Goal: Task Accomplishment & Management: Manage account settings

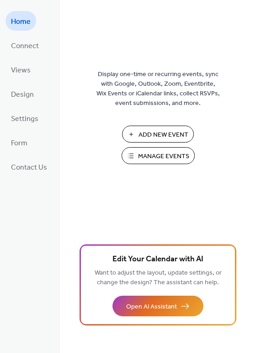
click at [152, 155] on span "Manage Events" at bounding box center [163, 157] width 51 height 10
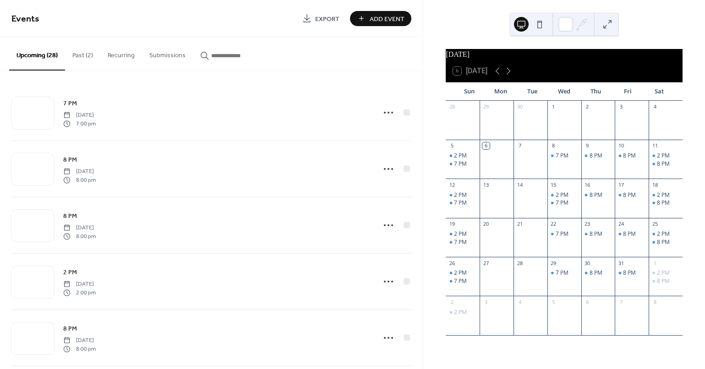
click at [79, 53] on button "Past (2)" at bounding box center [82, 53] width 35 height 33
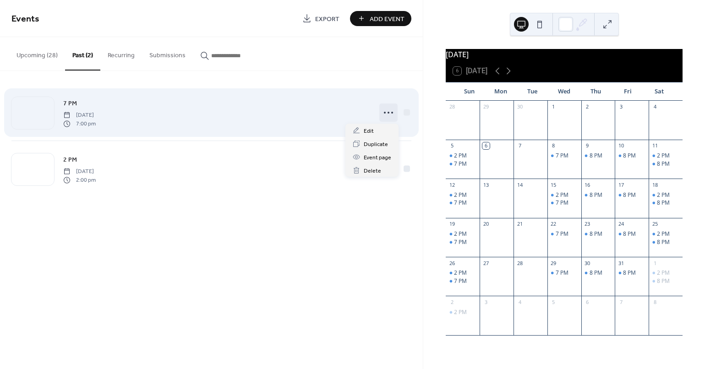
click at [389, 114] on icon at bounding box center [388, 112] width 15 height 15
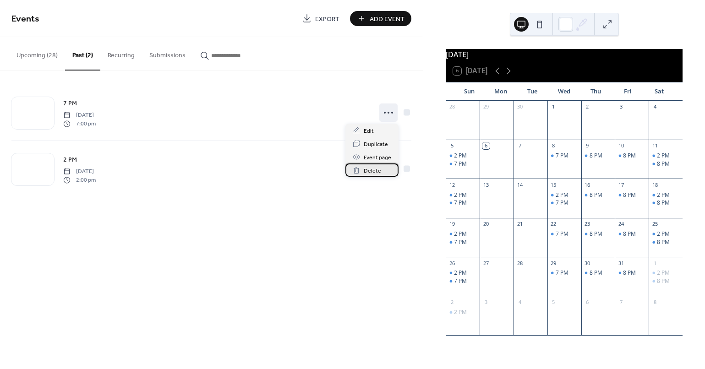
click at [373, 173] on span "Delete" at bounding box center [372, 171] width 17 height 10
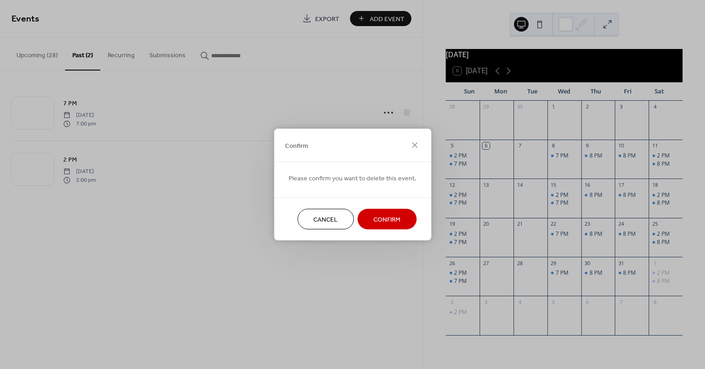
click at [380, 224] on span "Confirm" at bounding box center [386, 220] width 27 height 10
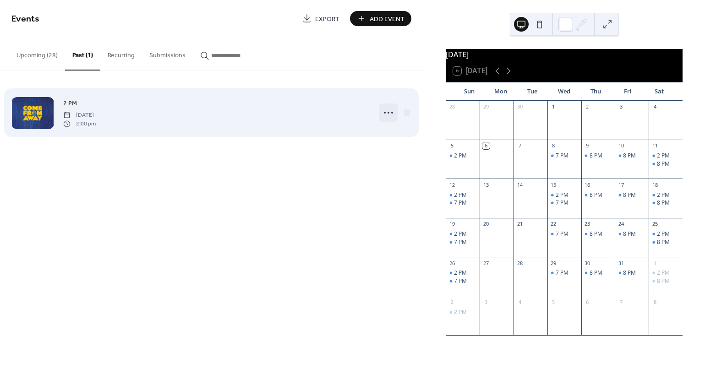
click at [383, 114] on icon at bounding box center [388, 112] width 15 height 15
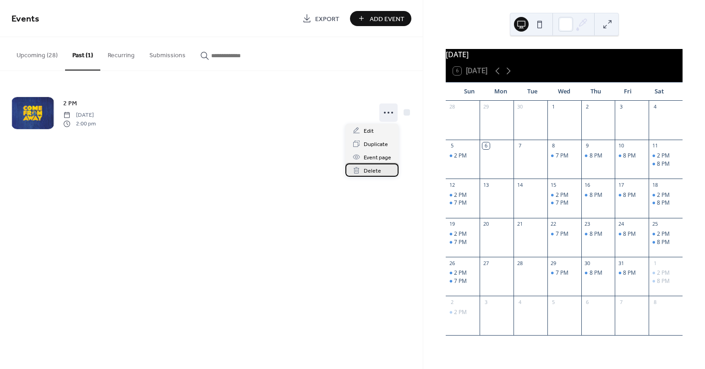
click at [376, 169] on span "Delete" at bounding box center [372, 171] width 17 height 10
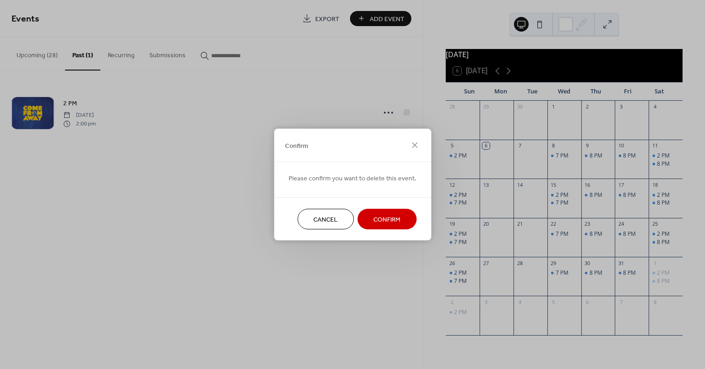
click at [379, 220] on span "Confirm" at bounding box center [386, 220] width 27 height 10
